Goal: Task Accomplishment & Management: Use online tool/utility

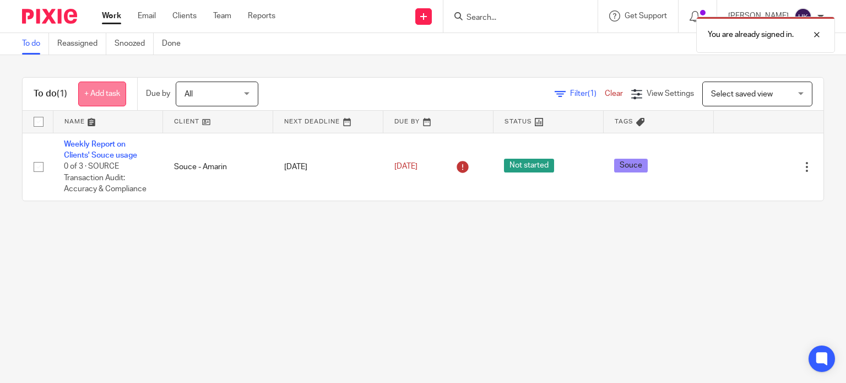
click at [107, 100] on link "+ Add task" at bounding box center [102, 93] width 48 height 25
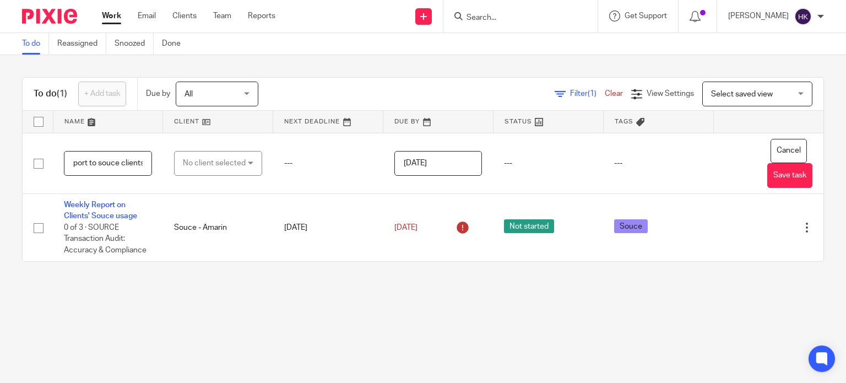
scroll to position [0, 121]
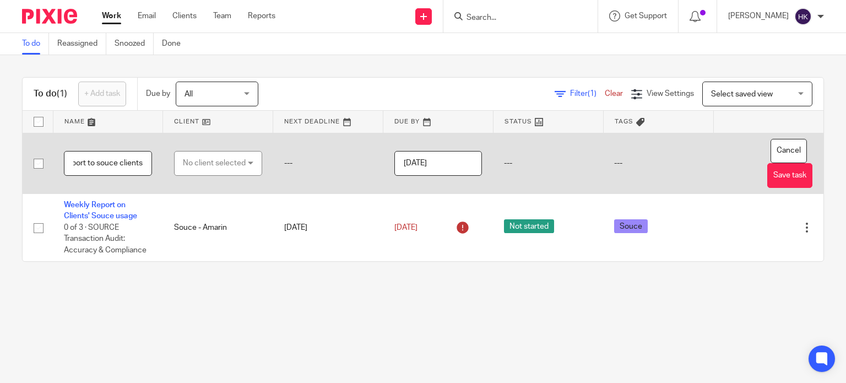
type input "Send souce weekly compliance report to souce clients"
click at [240, 170] on div "No client selected" at bounding box center [214, 162] width 63 height 23
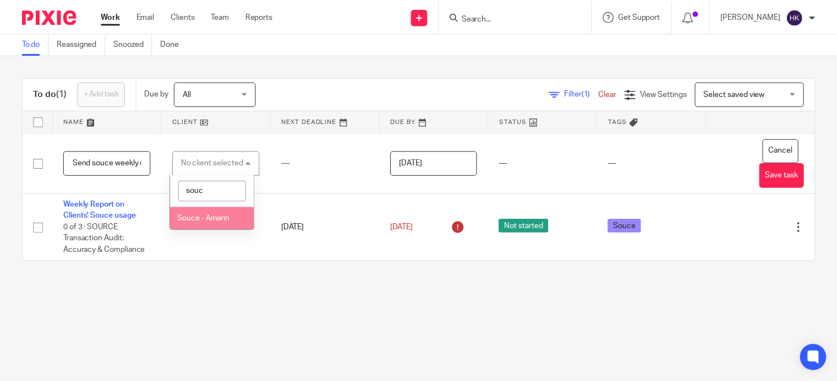
scroll to position [0, 0]
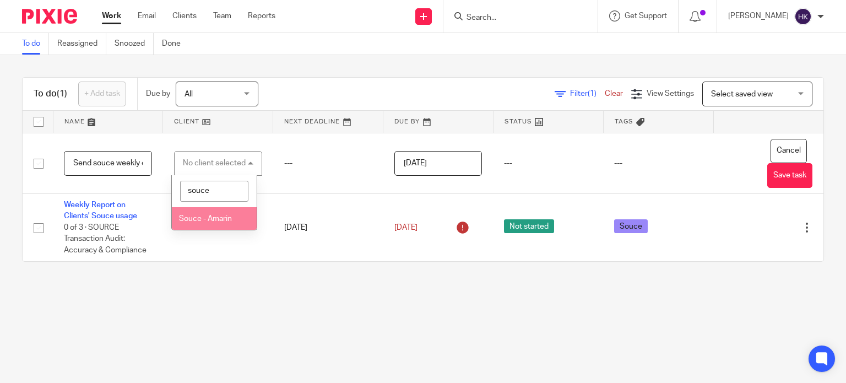
type input "souce"
click at [208, 225] on li "Souce - Amarin" at bounding box center [214, 218] width 85 height 23
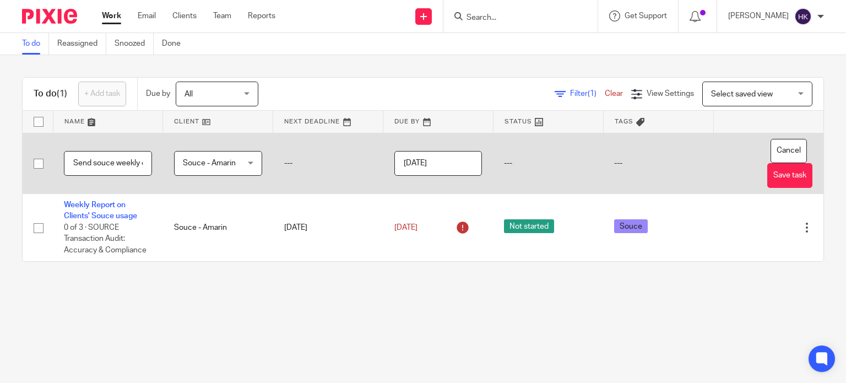
click at [445, 167] on input "[DATE]" at bounding box center [438, 163] width 88 height 25
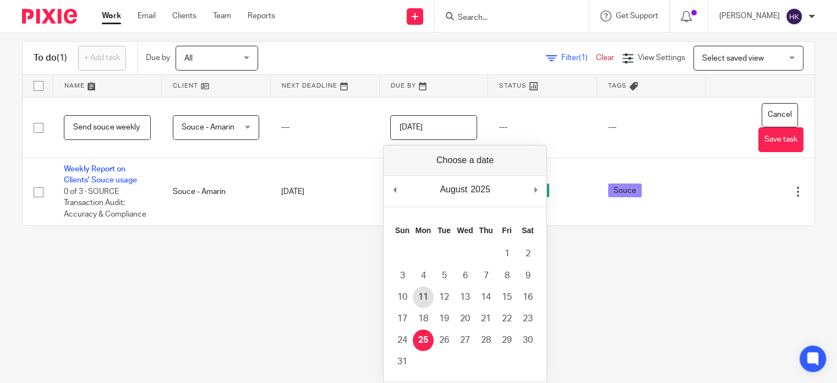
scroll to position [55, 0]
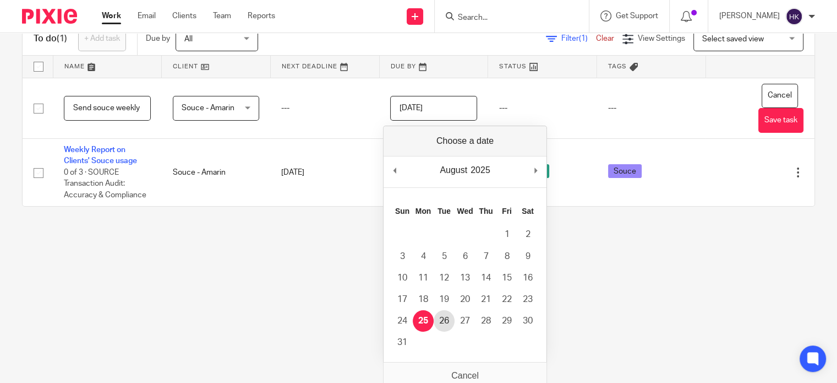
type input "[DATE]"
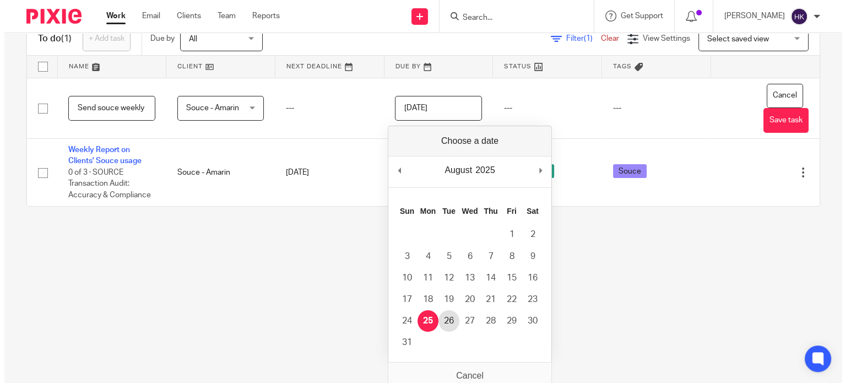
scroll to position [0, 0]
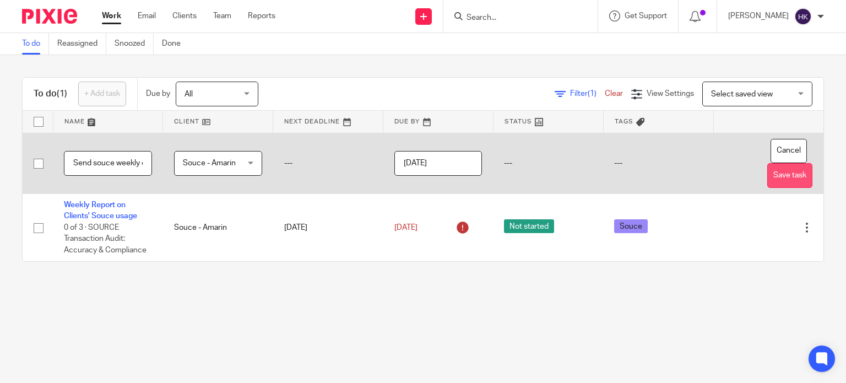
click at [769, 169] on button "Save task" at bounding box center [789, 175] width 45 height 25
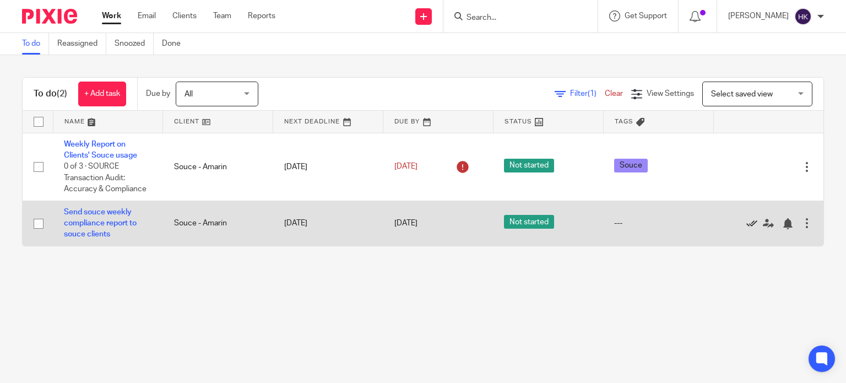
click at [746, 224] on icon at bounding box center [751, 223] width 11 height 11
